Goal: Information Seeking & Learning: Learn about a topic

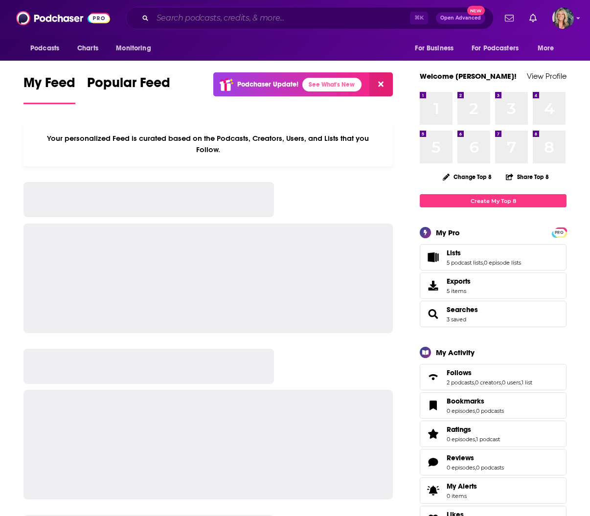
click at [162, 19] on input "Search podcasts, credits, & more..." at bounding box center [281, 18] width 257 height 16
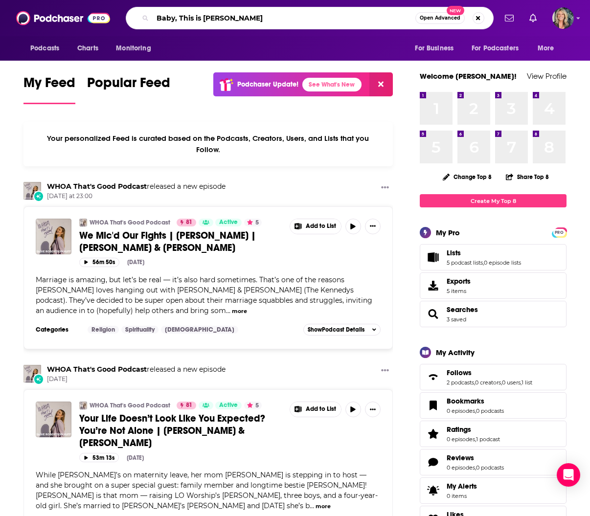
type input "Baby, This is [PERSON_NAME]"
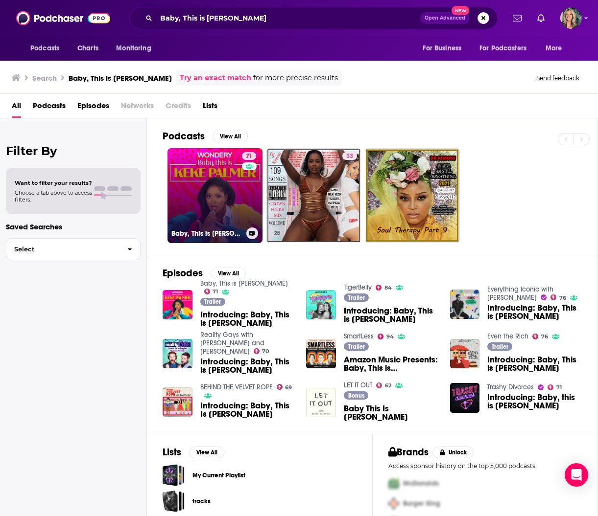
click at [218, 190] on link "71 Baby, This is [PERSON_NAME]" at bounding box center [214, 195] width 95 height 95
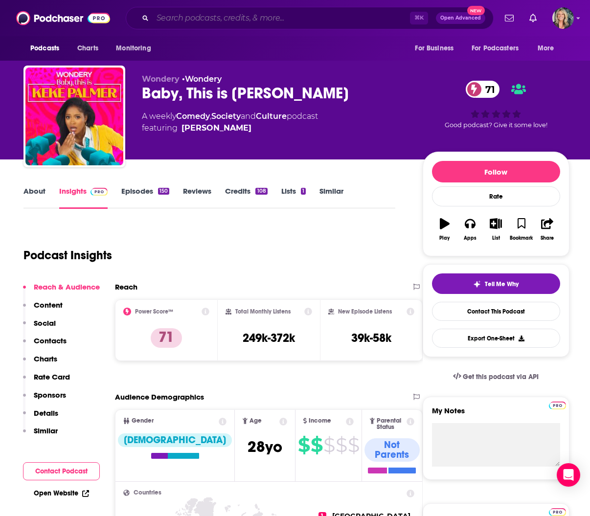
click at [241, 19] on input "Search podcasts, credits, & more..." at bounding box center [281, 18] width 257 height 16
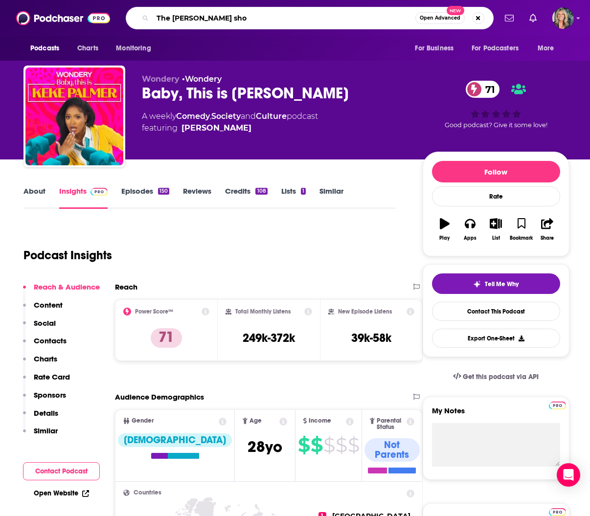
type input "The [PERSON_NAME] show"
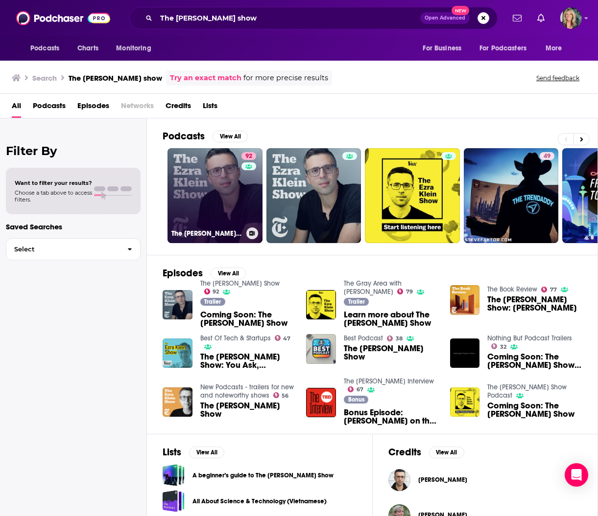
click at [215, 201] on link "92 The [PERSON_NAME] Show" at bounding box center [214, 195] width 95 height 95
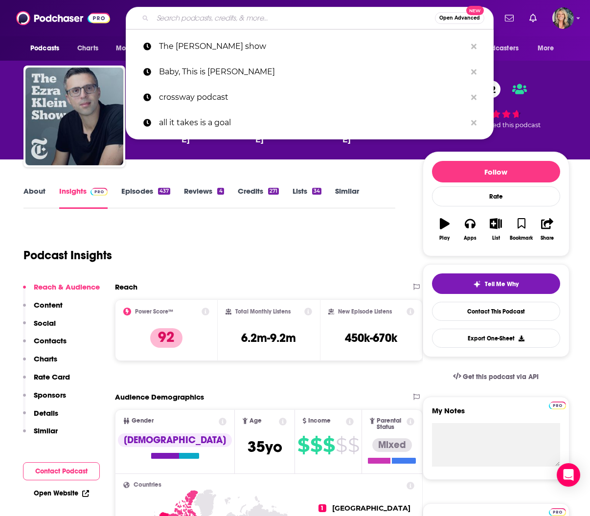
click at [294, 19] on input "Search podcasts, credits, & more..." at bounding box center [294, 18] width 282 height 16
paste input "[URL][DOMAIN_NAME]"
type input "[URL][DOMAIN_NAME]"
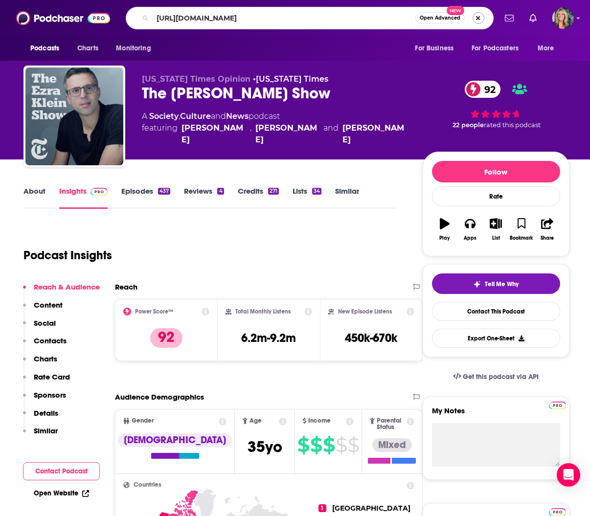
click at [477, 18] on button "Search podcasts, credits, & more..." at bounding box center [479, 18] width 12 height 12
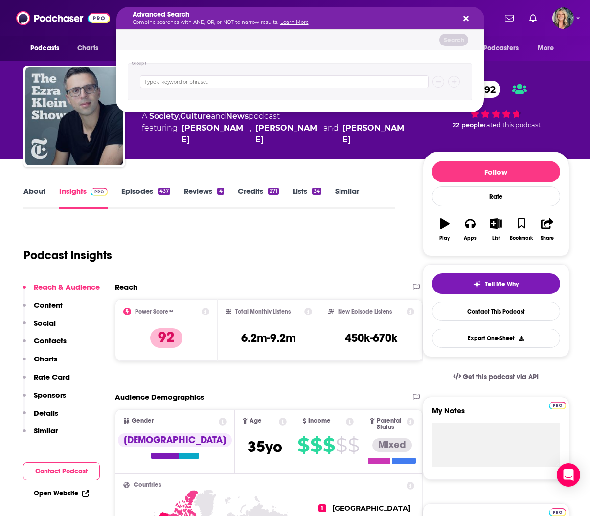
click at [464, 18] on icon "Search podcasts, credits, & more..." at bounding box center [466, 19] width 5 height 8
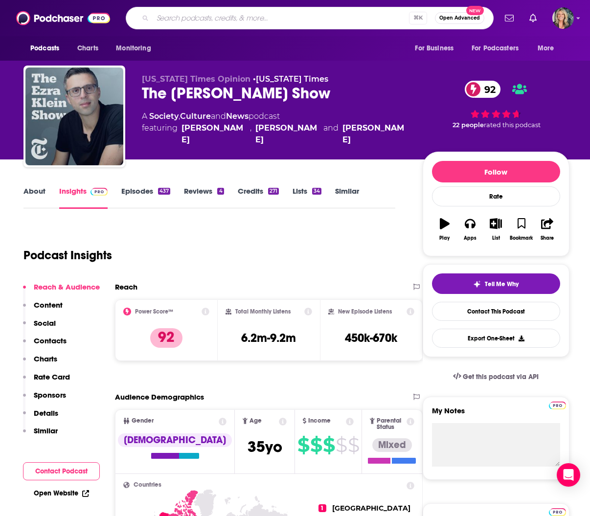
click at [198, 13] on input "Search podcasts, credits, & more..." at bounding box center [281, 18] width 257 height 16
type input "Parenting Great Kids with [PERSON_NAME]"
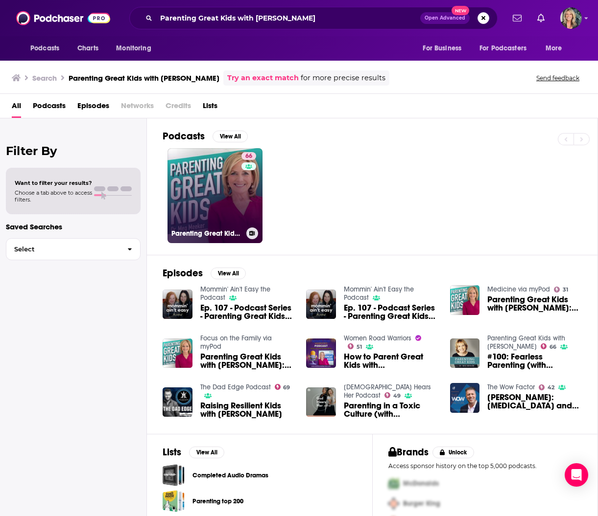
click at [215, 191] on link "66 Parenting Great Kids with [PERSON_NAME]" at bounding box center [214, 195] width 95 height 95
